Goal: Information Seeking & Learning: Learn about a topic

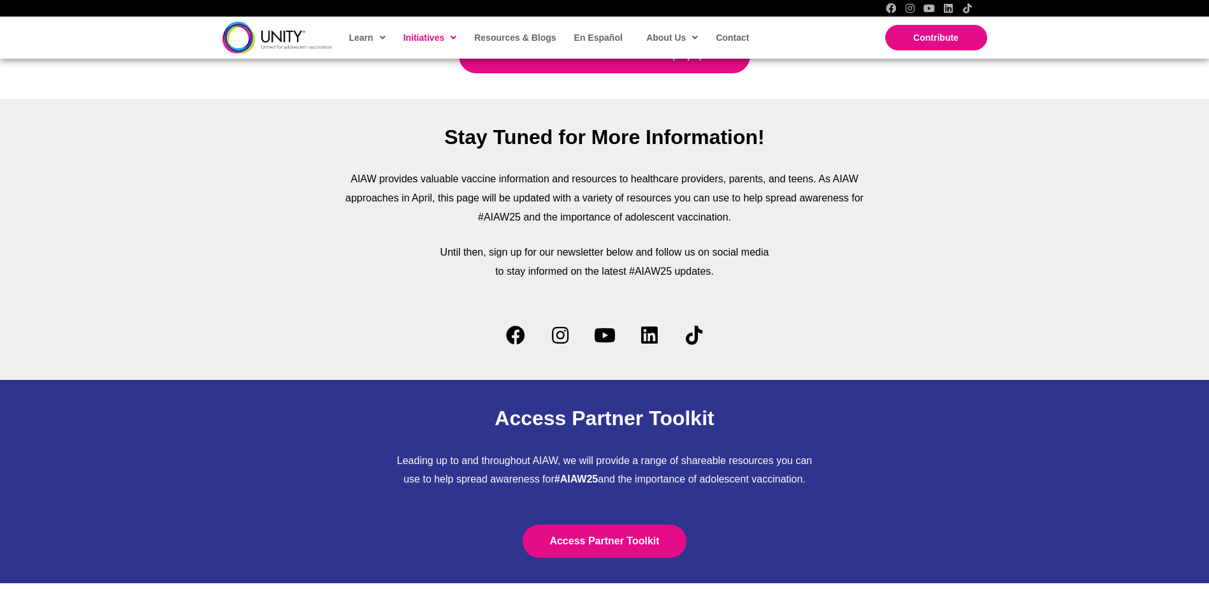
scroll to position [3313, 0]
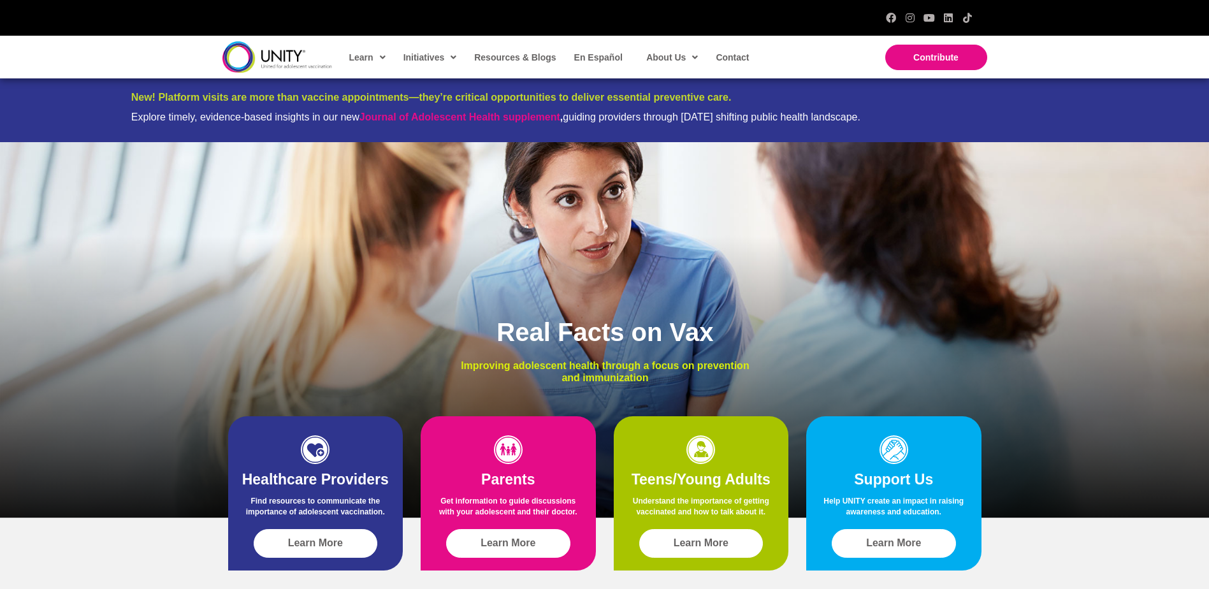
scroll to position [127, 0]
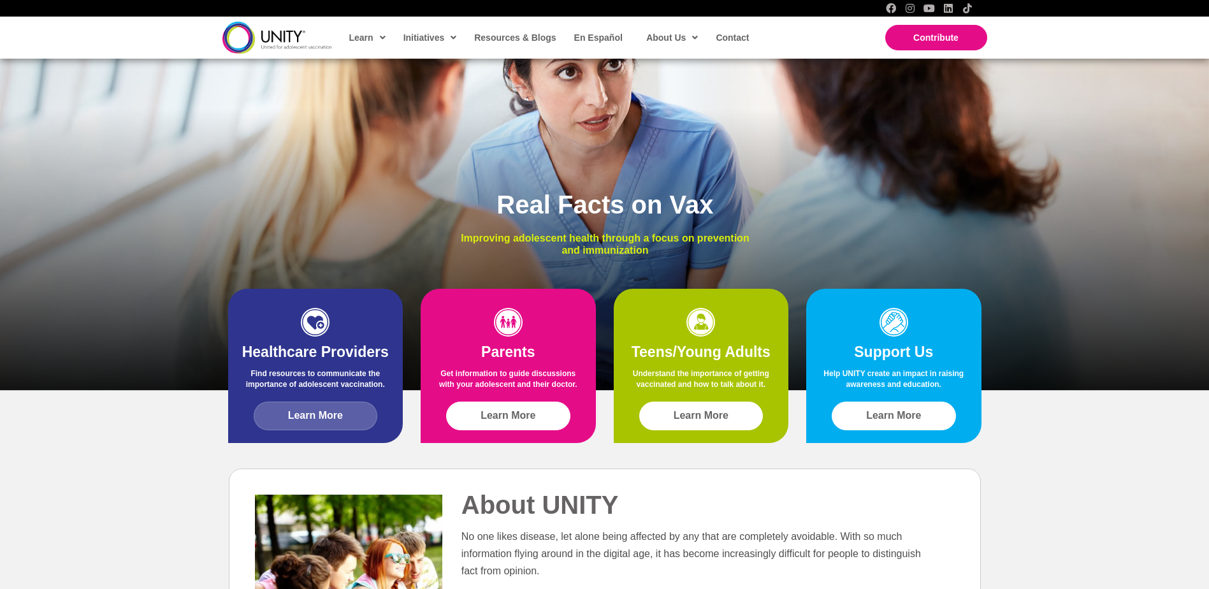
click at [329, 422] on link "Learn More" at bounding box center [316, 415] width 124 height 29
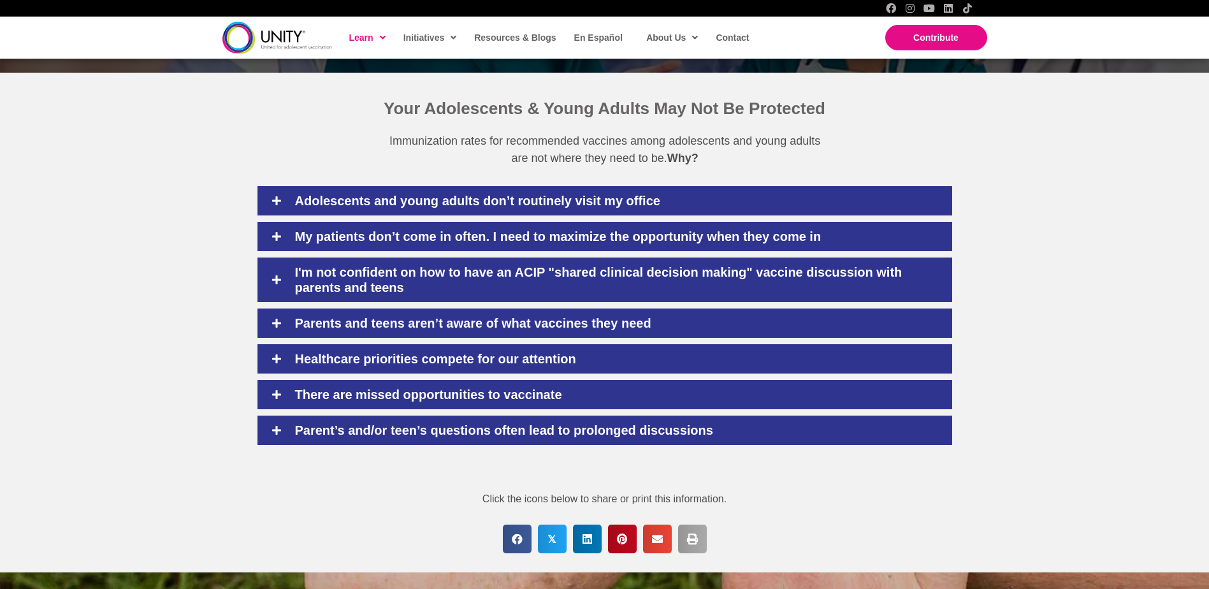
scroll to position [446, 0]
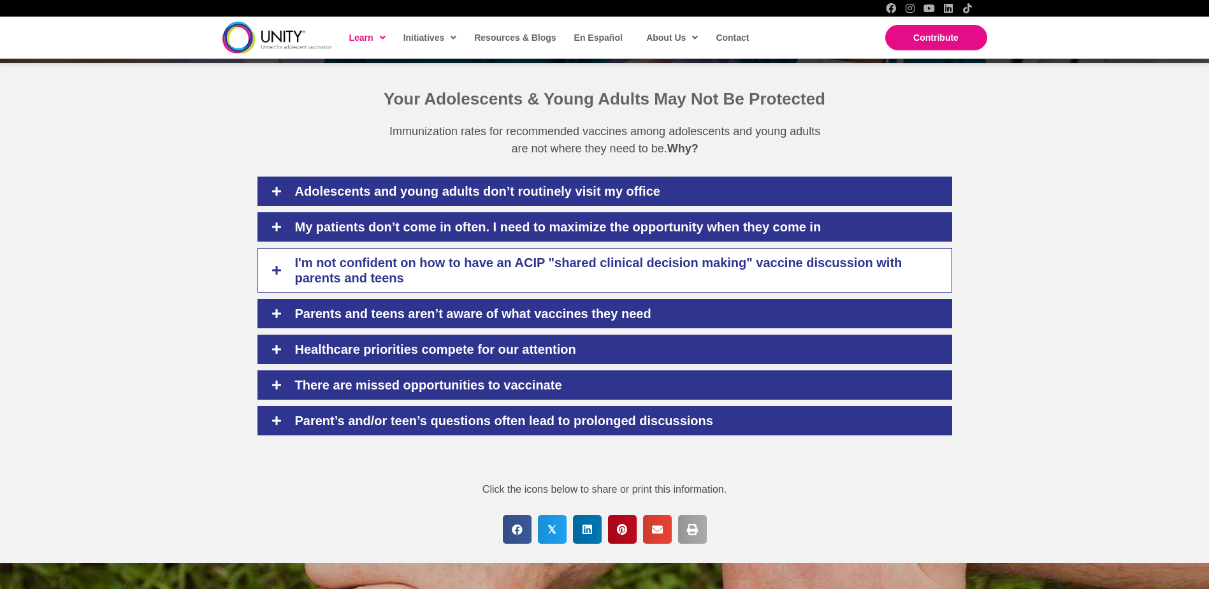
click at [280, 271] on icon at bounding box center [276, 269] width 11 height 11
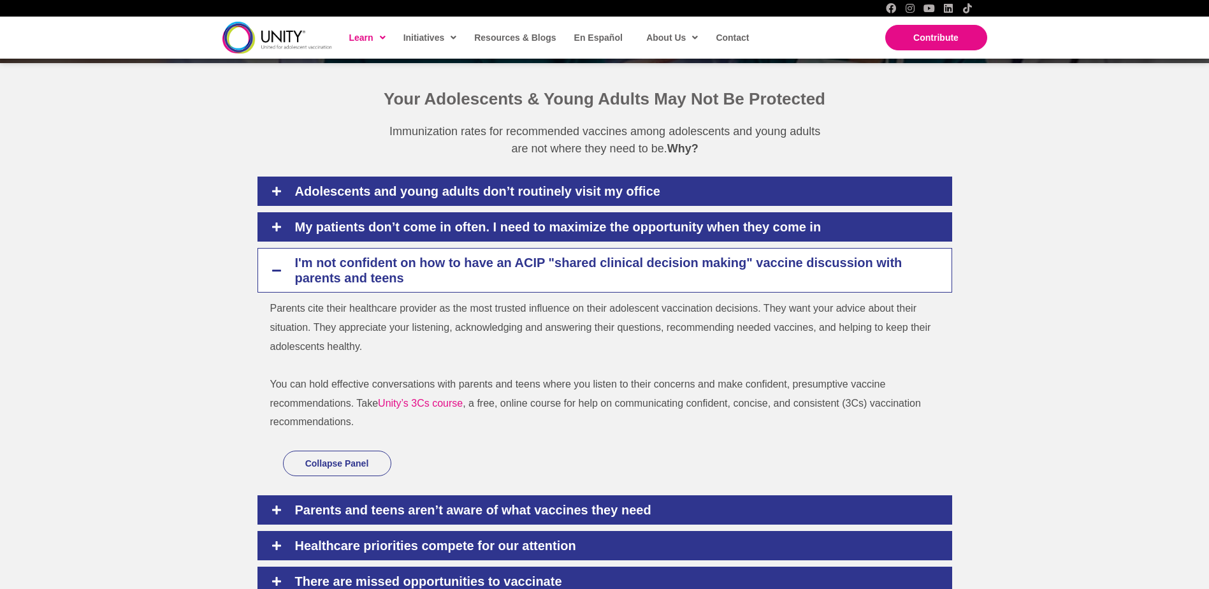
click at [276, 269] on icon at bounding box center [276, 269] width 11 height 11
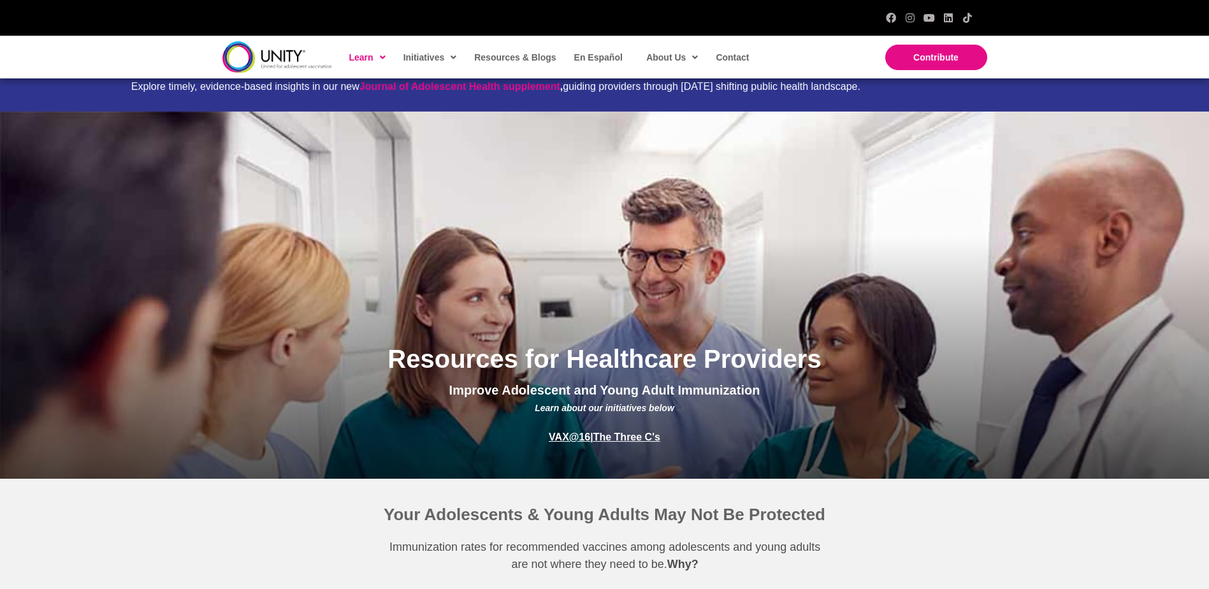
scroll to position [0, 0]
